Goal: Task Accomplishment & Management: Manage account settings

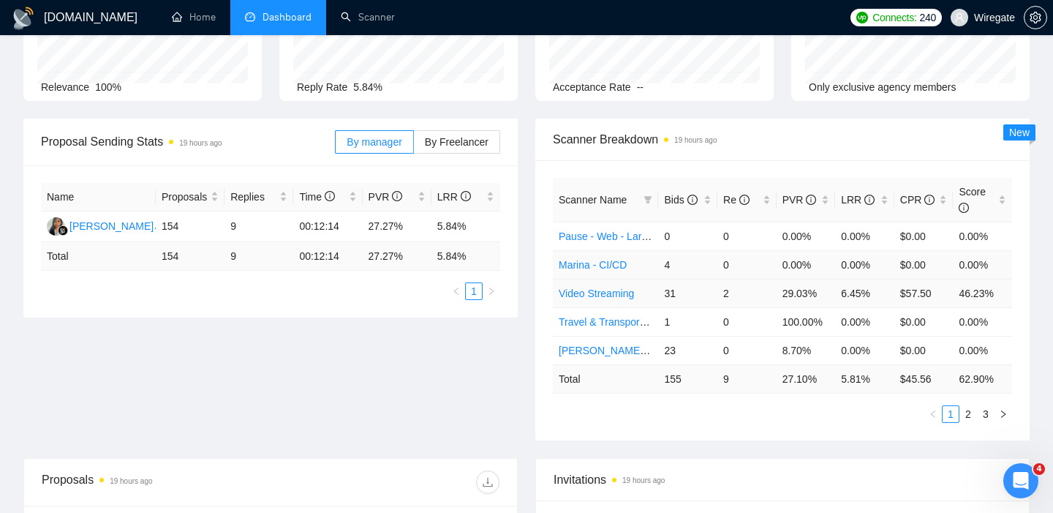
scroll to position [140, 0]
click at [596, 238] on link "Pause - Web - Laravel" at bounding box center [610, 236] width 102 height 12
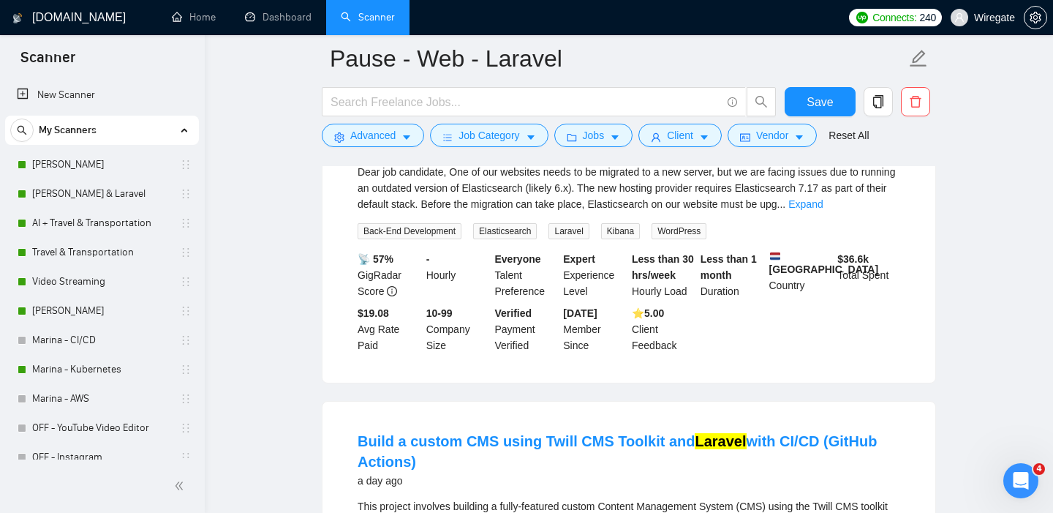
drag, startPoint x: 78, startPoint y: 191, endPoint x: 277, endPoint y: 217, distance: 200.6
click at [78, 191] on link "[PERSON_NAME] & Laravel" at bounding box center [101, 193] width 139 height 29
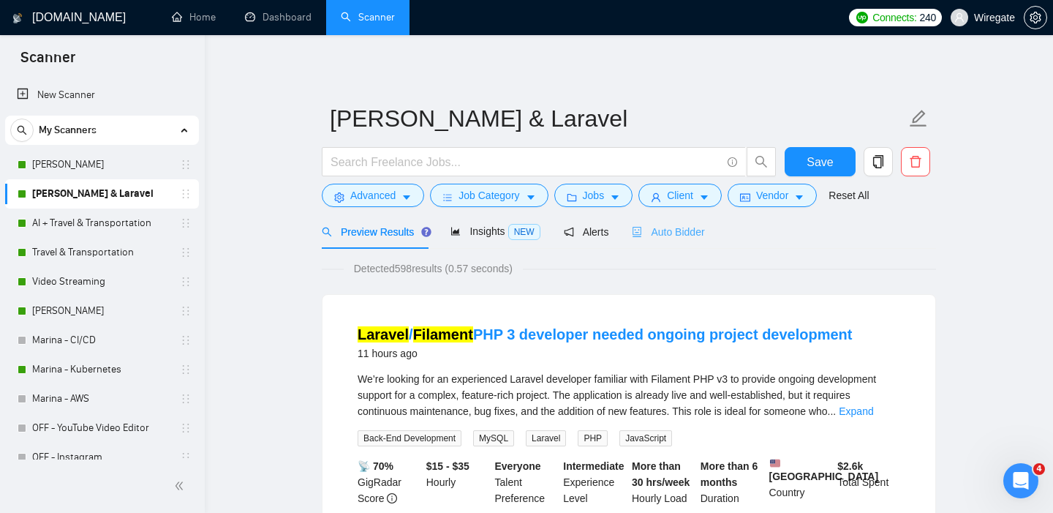
click at [694, 240] on div "Auto Bidder" at bounding box center [668, 231] width 72 height 34
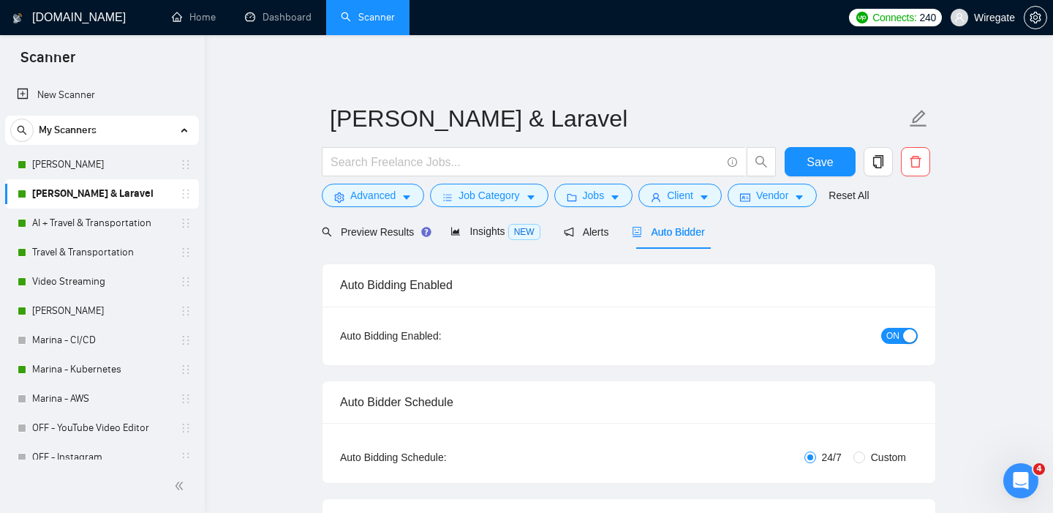
checkbox input "true"
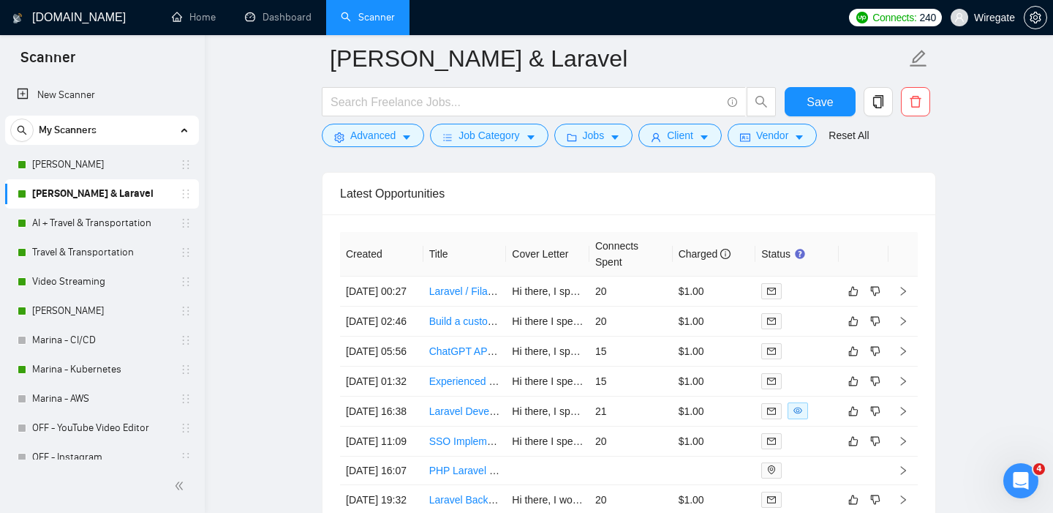
scroll to position [3776, 0]
